Goal: Go to known website: Access a specific website the user already knows

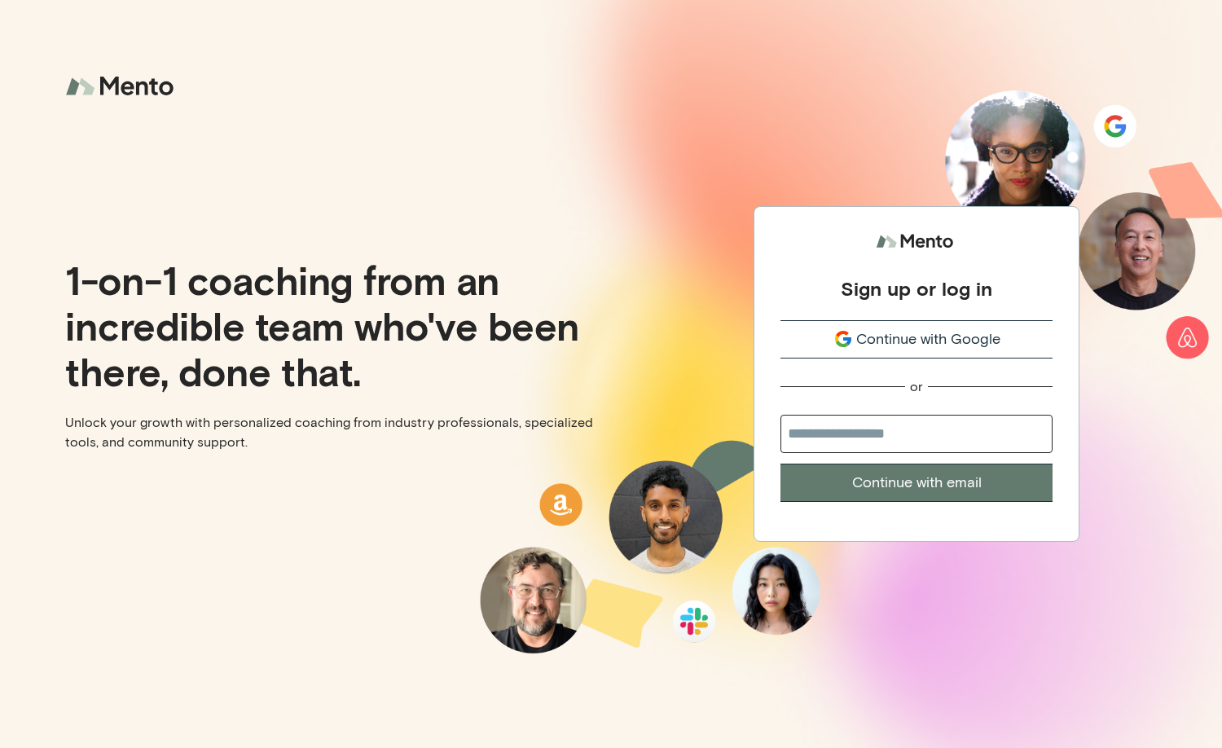
click at [918, 342] on span "Continue with Google" at bounding box center [929, 339] width 144 height 22
